Goal: Transaction & Acquisition: Obtain resource

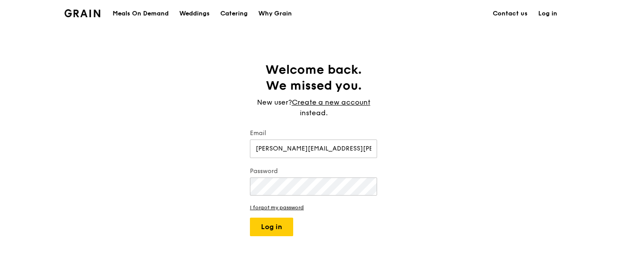
type input "michelle.tang@ssmc.com"
click at [283, 230] on button "Log in" at bounding box center [271, 227] width 43 height 19
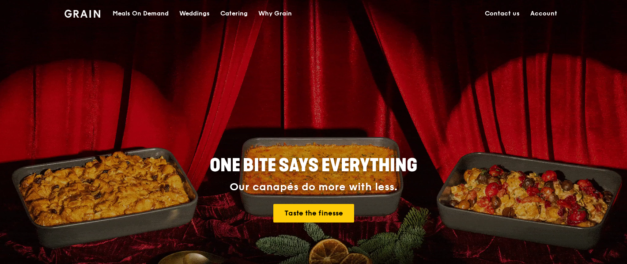
click at [545, 15] on link "Account" at bounding box center [544, 13] width 38 height 26
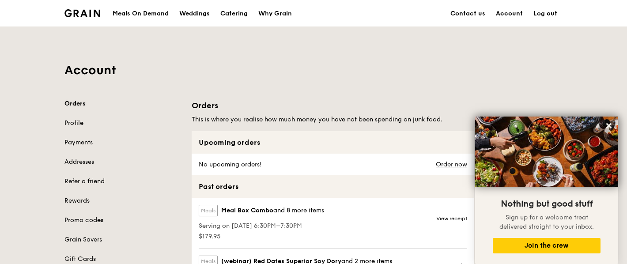
click at [78, 106] on link "Orders" at bounding box center [122, 103] width 117 height 9
click at [81, 101] on link "Orders" at bounding box center [122, 103] width 117 height 9
click at [82, 103] on link "Orders" at bounding box center [122, 103] width 117 height 9
click at [82, 102] on link "Orders" at bounding box center [122, 103] width 117 height 9
click at [250, 15] on link "Catering" at bounding box center [234, 13] width 38 height 26
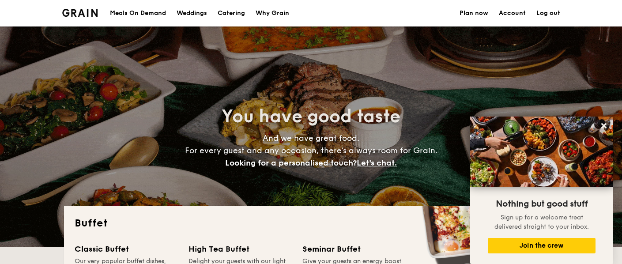
select select
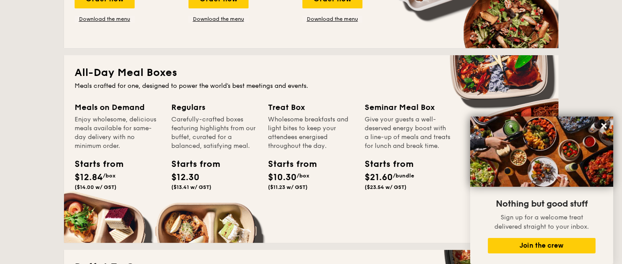
scroll to position [375, 0]
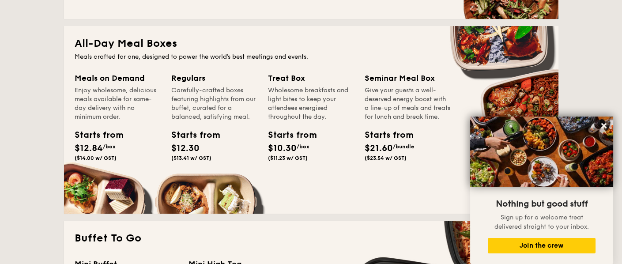
click at [188, 139] on div "Starts from" at bounding box center [191, 135] width 40 height 13
click at [187, 174] on div "Regulars Carefully-crafted boxes featuring highlights from our buffet, curated …" at bounding box center [219, 129] width 97 height 114
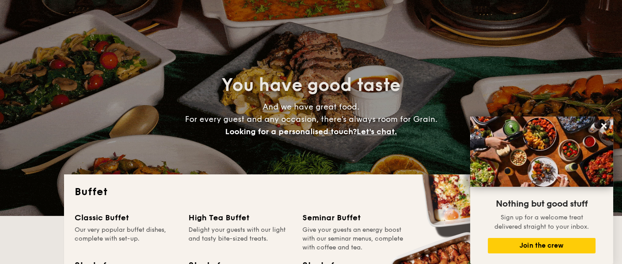
scroll to position [0, 0]
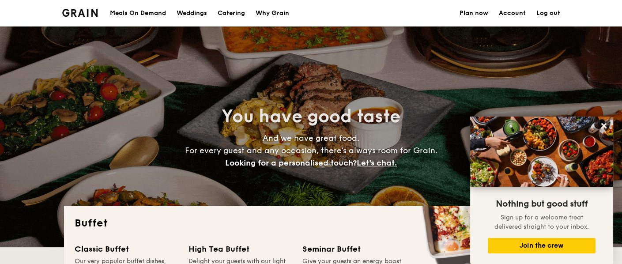
click at [91, 12] on img at bounding box center [80, 13] width 36 height 8
